Goal: Task Accomplishment & Management: Use online tool/utility

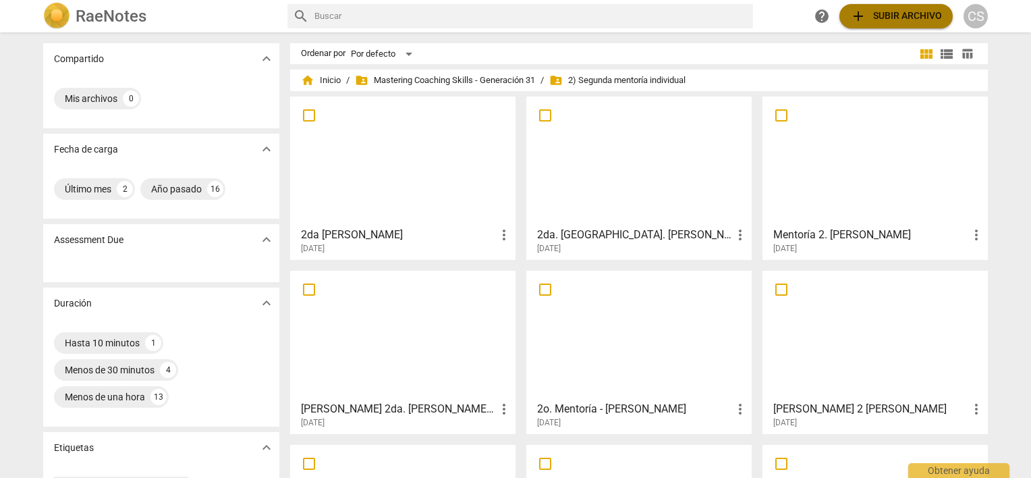
drag, startPoint x: 0, startPoint y: 0, endPoint x: 888, endPoint y: 13, distance: 887.9
click at [888, 13] on span "add Subir archivo" at bounding box center [896, 16] width 92 height 16
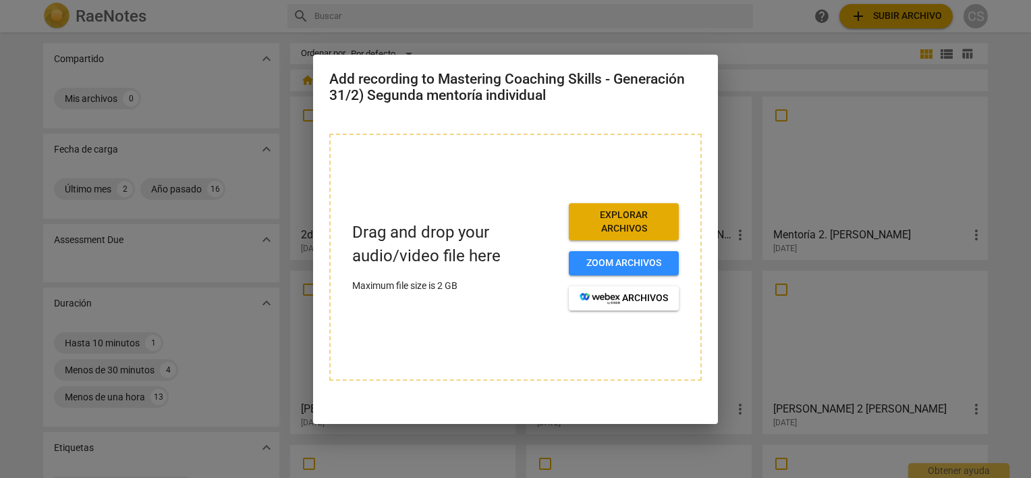
click at [217, 140] on div at bounding box center [515, 239] width 1031 height 478
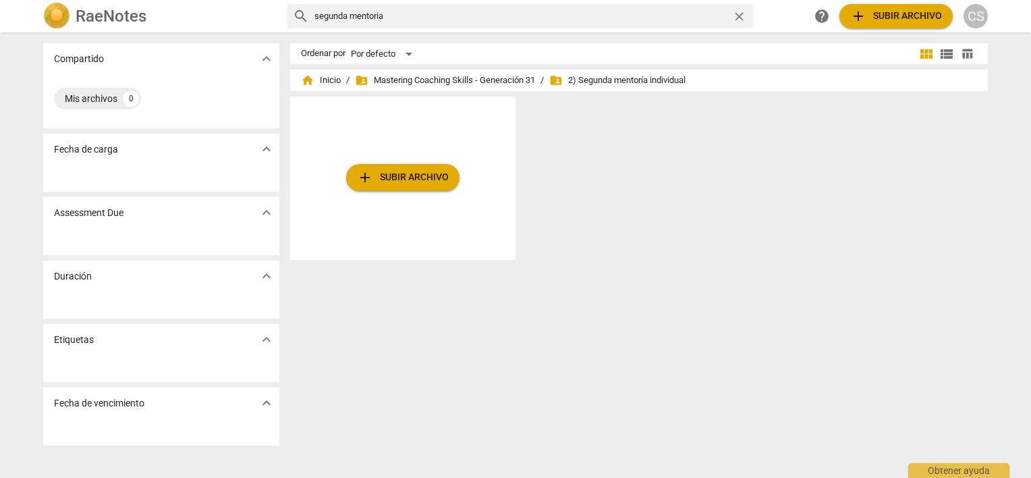
click at [410, 179] on span "add Subir archivo" at bounding box center [403, 177] width 92 height 16
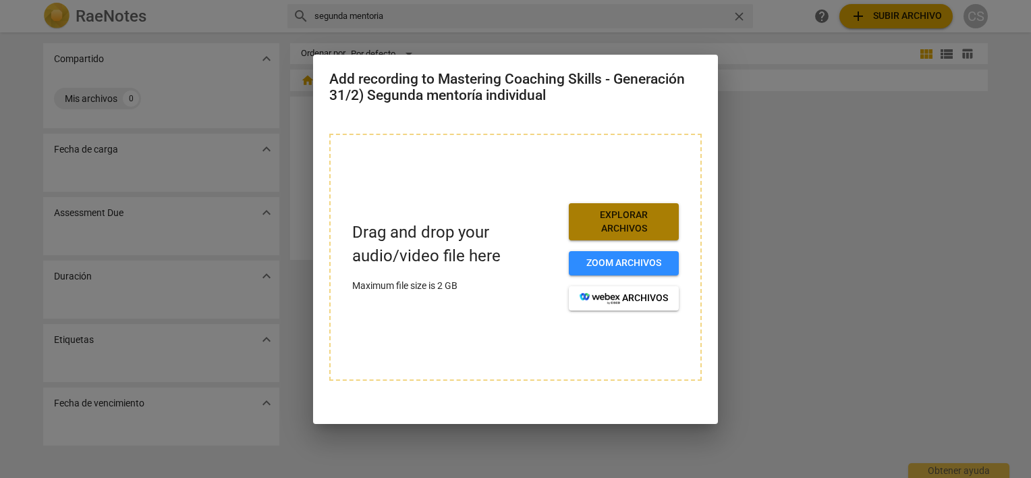
click at [623, 221] on span "Explorar archivos" at bounding box center [623, 221] width 88 height 26
